Goal: Obtain resource: Download file/media

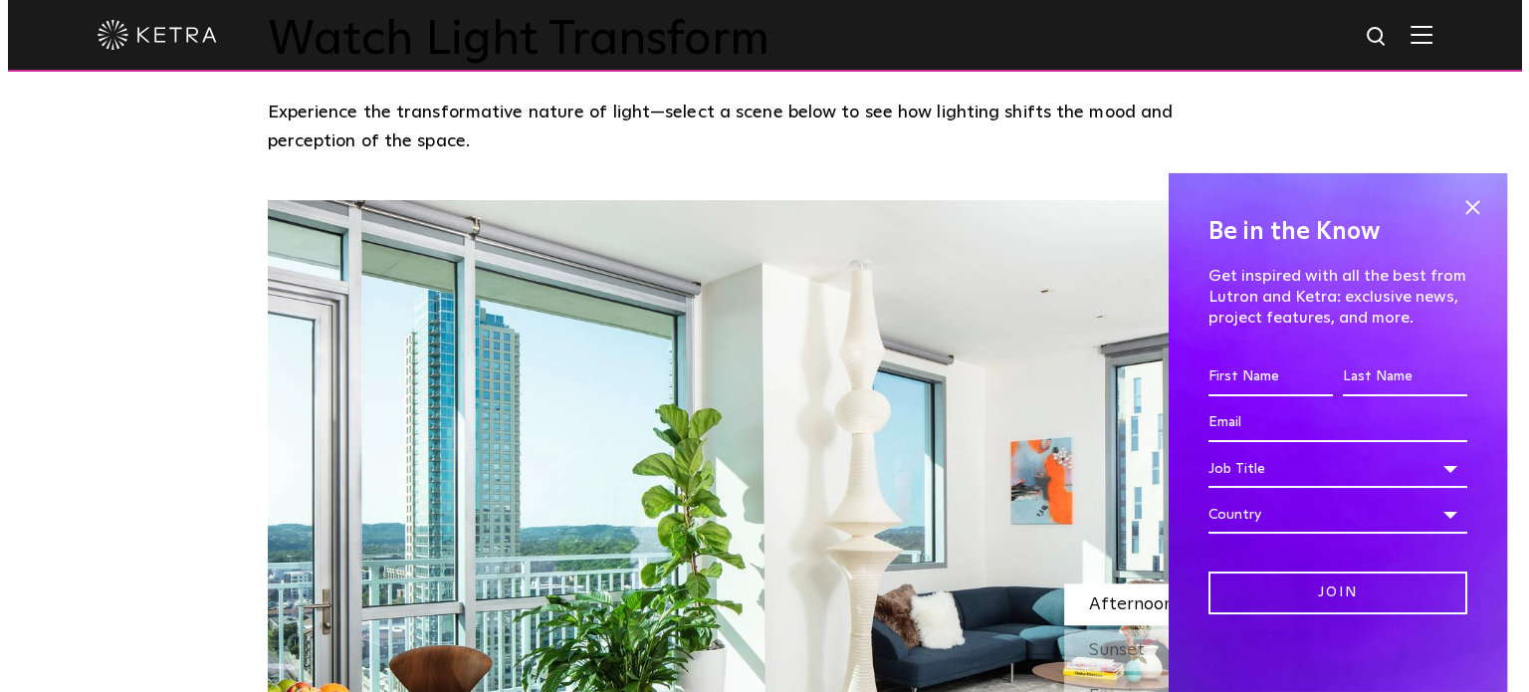
scroll to position [1493, 0]
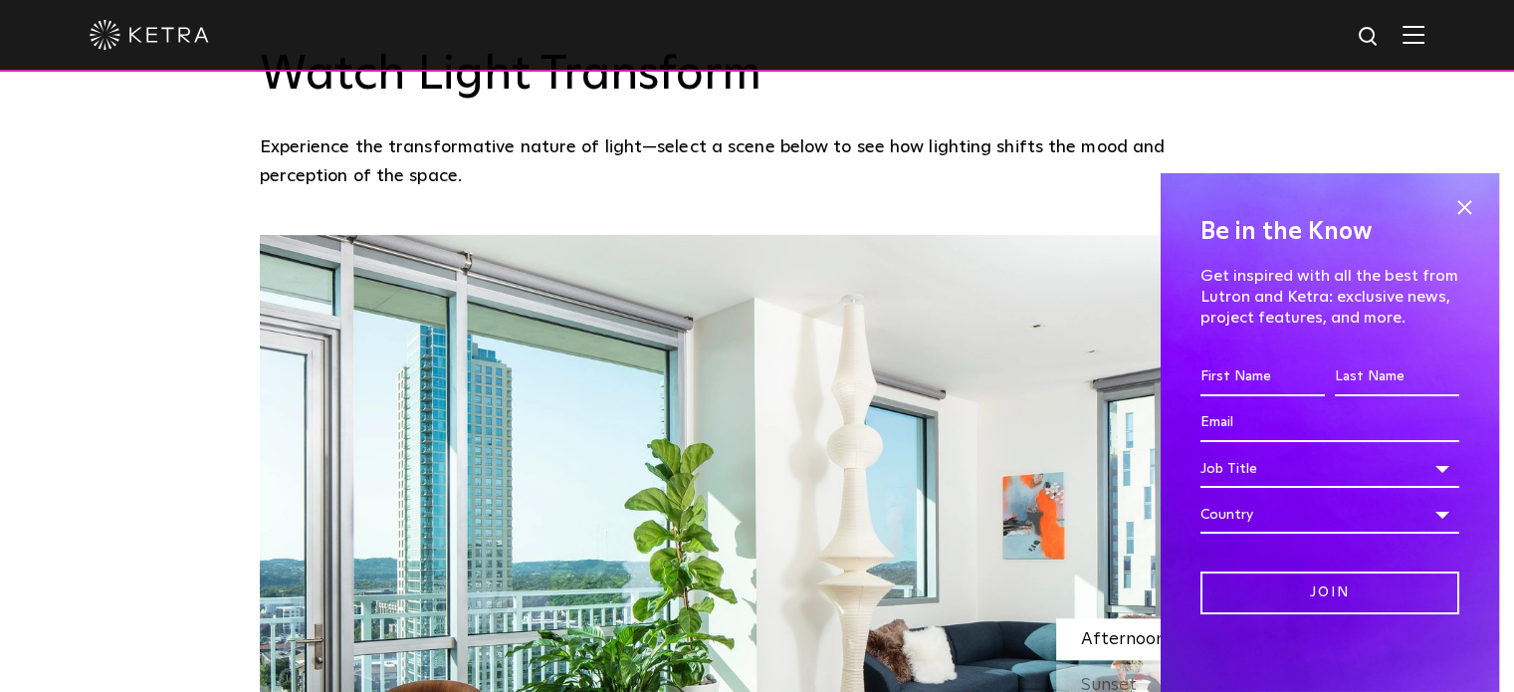
click at [1425, 41] on img at bounding box center [1414, 34] width 22 height 19
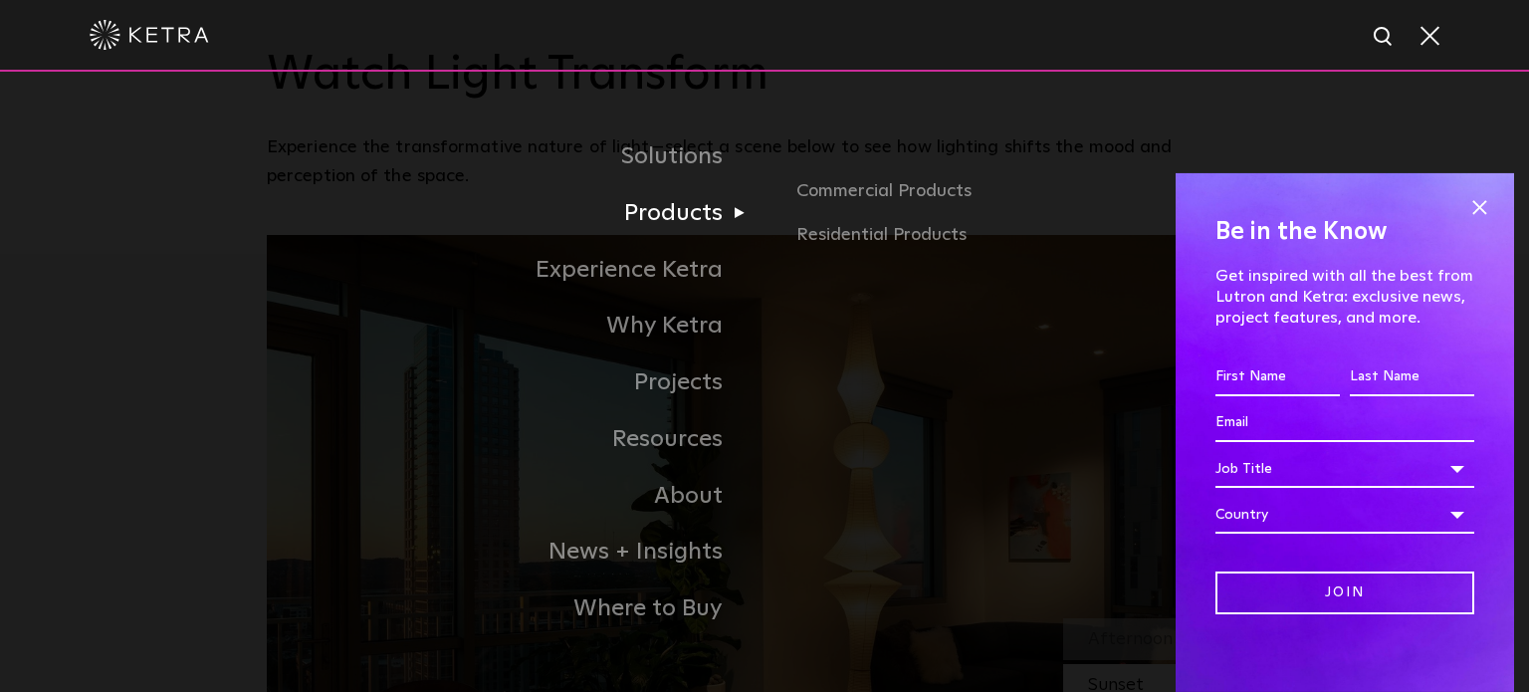
click at [686, 214] on link "Products" at bounding box center [516, 213] width 498 height 57
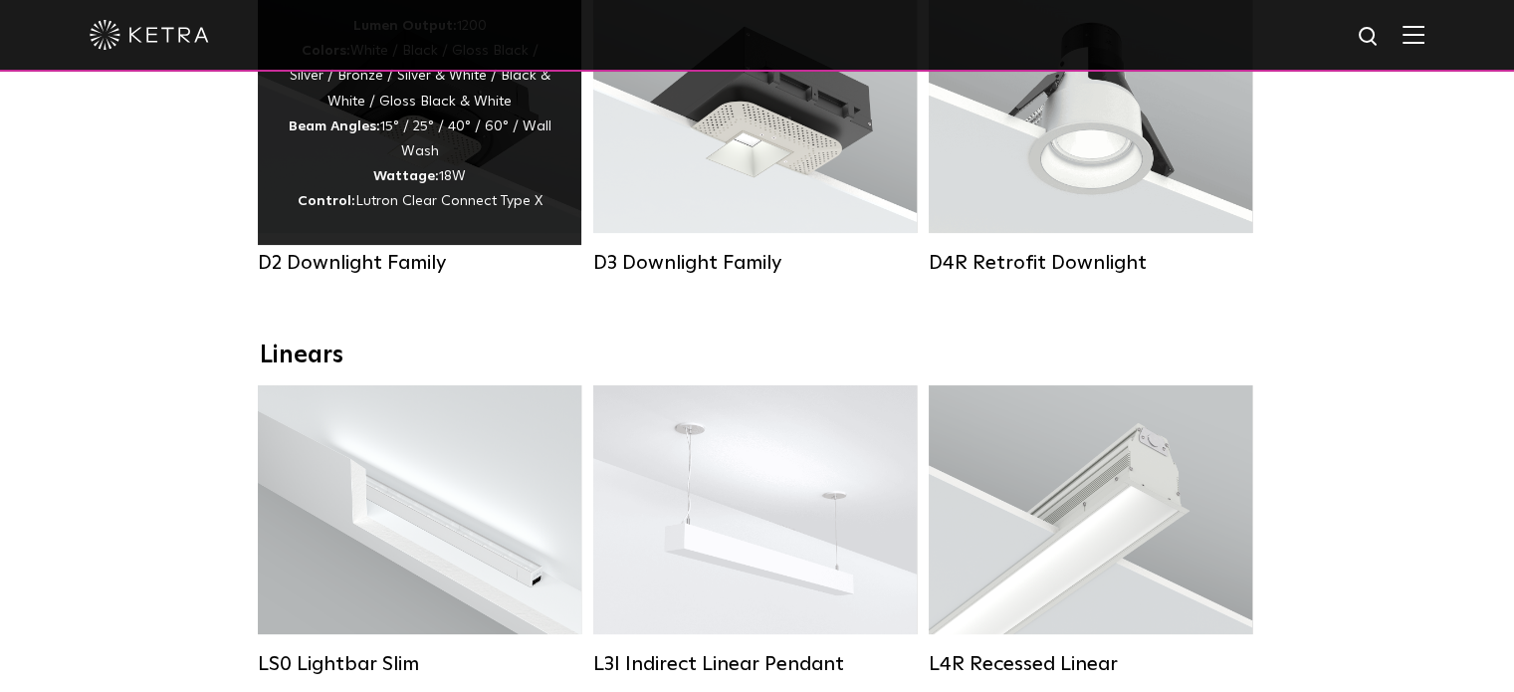
scroll to position [299, 0]
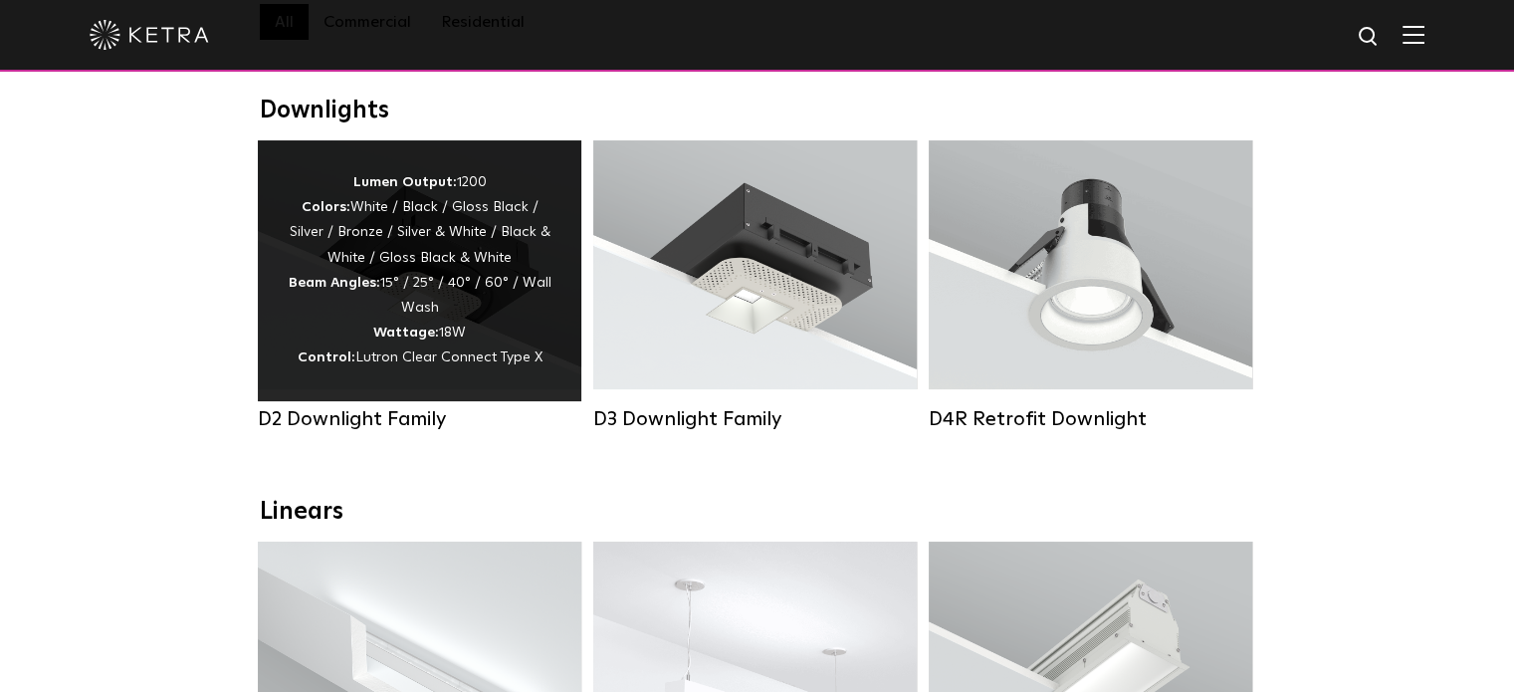
click at [421, 302] on div "Lumen Output: 1200 Colors: White / Black / Gloss Black / Silver / Bronze / Silv…" at bounding box center [420, 270] width 264 height 201
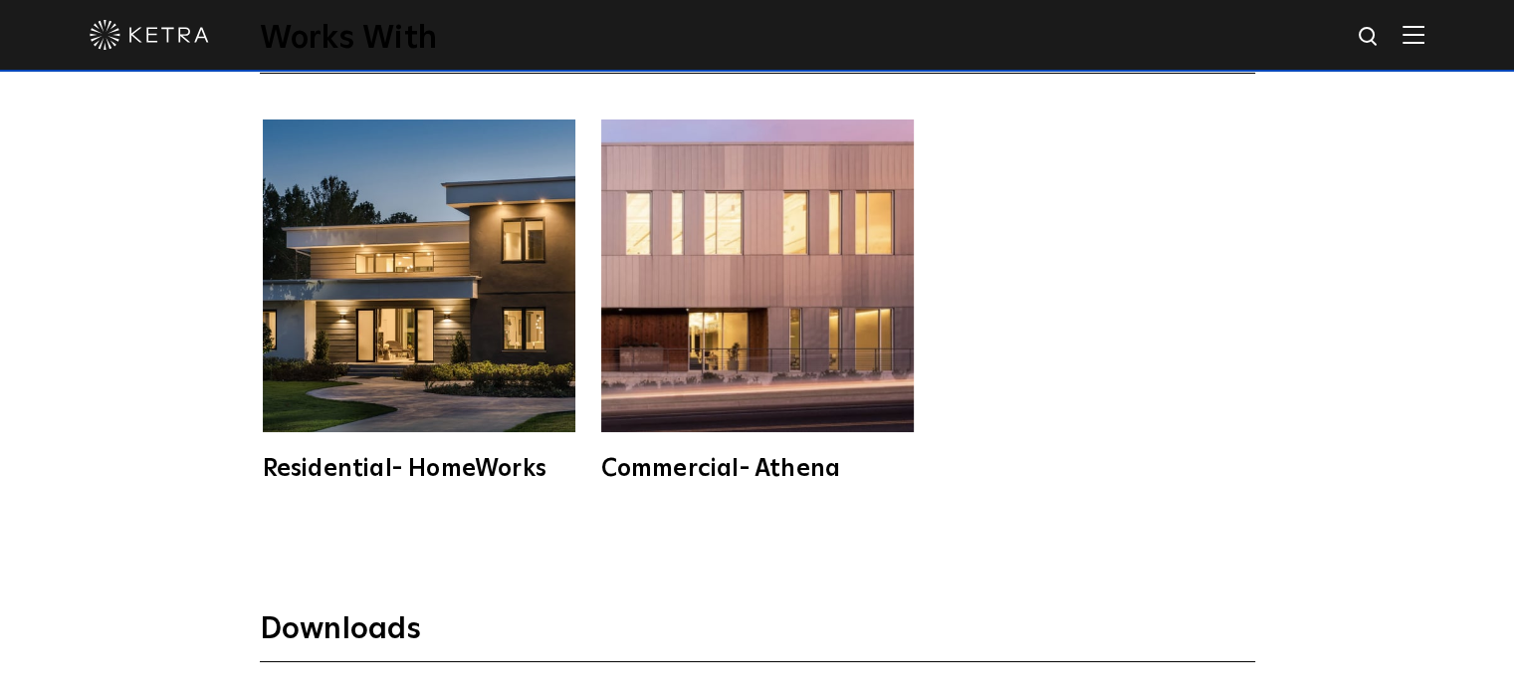
scroll to position [5077, 0]
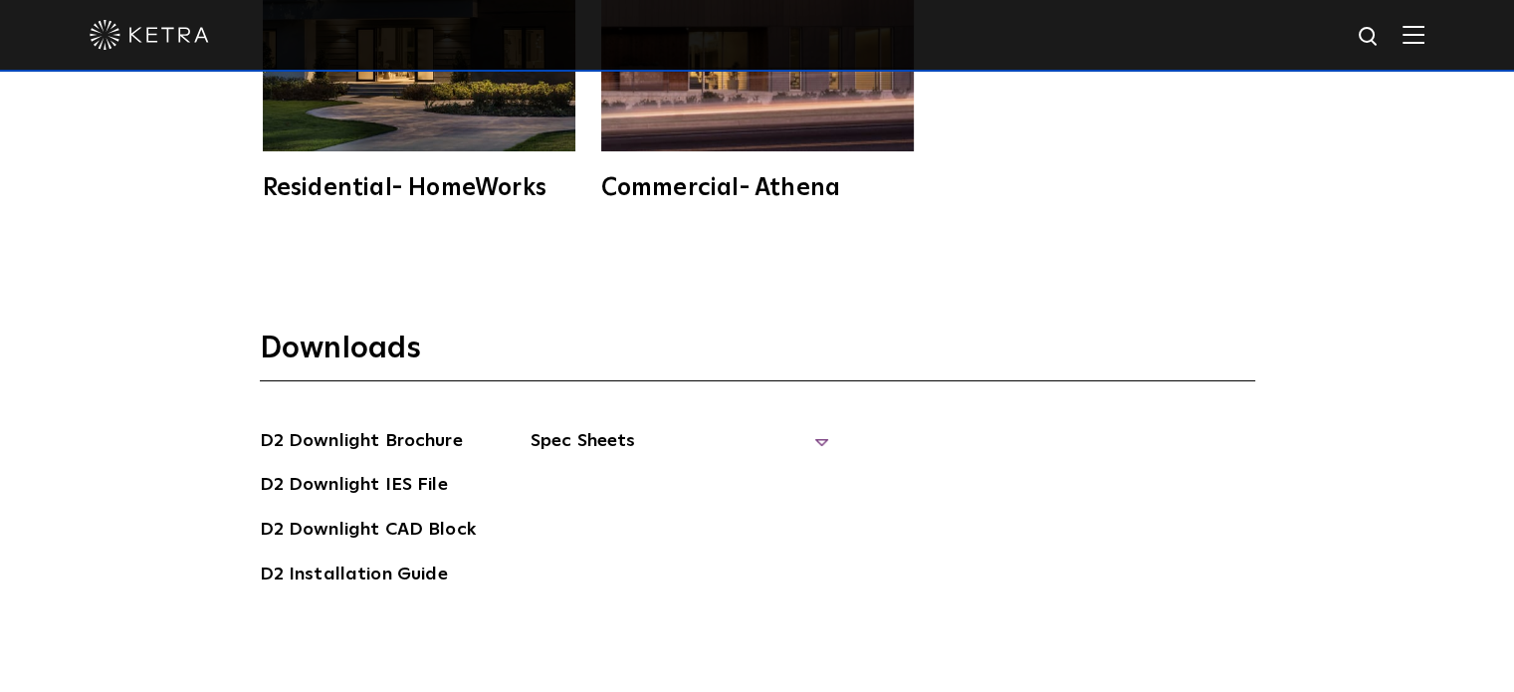
click at [811, 427] on span "Spec Sheets" at bounding box center [680, 449] width 299 height 44
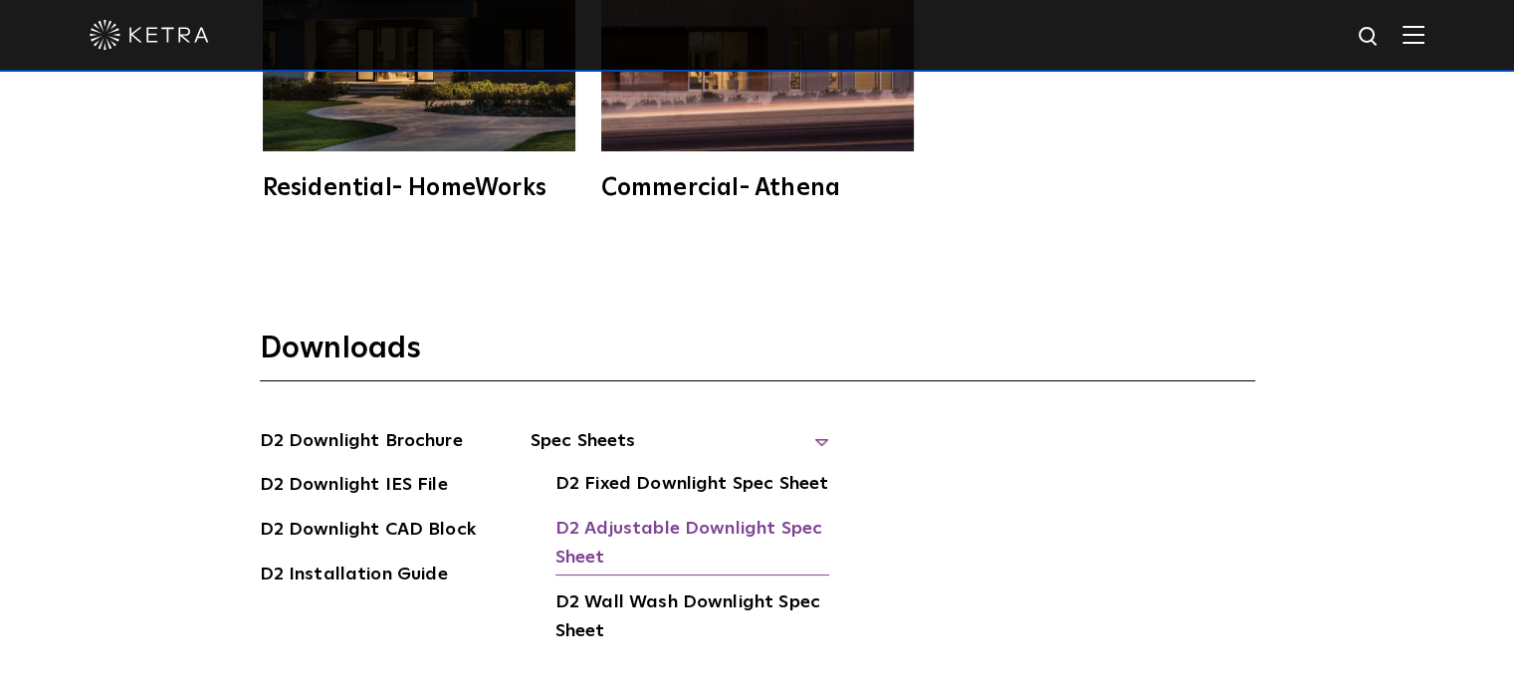
click at [713, 515] on link "D2 Adjustable Downlight Spec Sheet" at bounding box center [693, 545] width 274 height 61
